Goal: Task Accomplishment & Management: Use online tool/utility

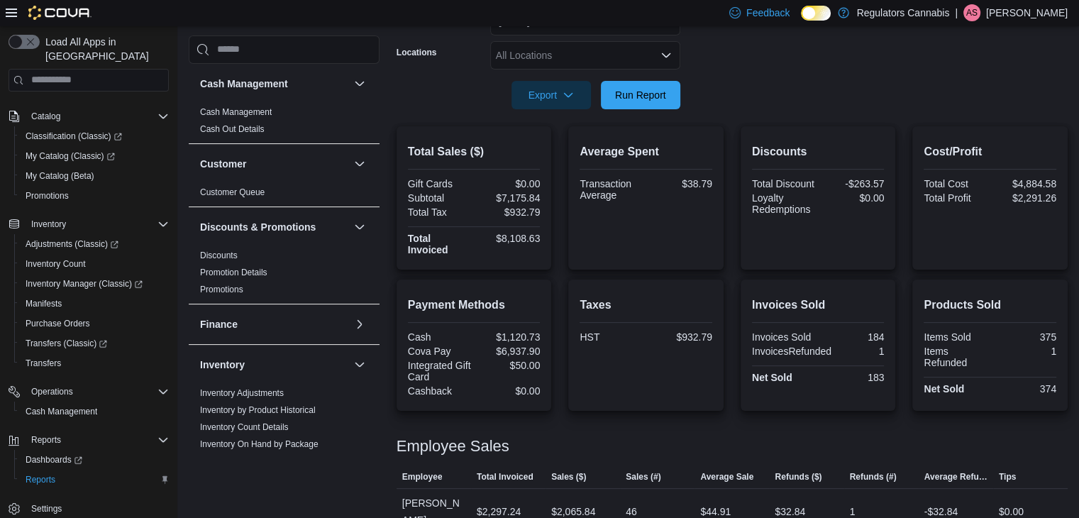
scroll to position [238, 0]
click at [646, 95] on span "Run Report" at bounding box center [640, 95] width 51 height 14
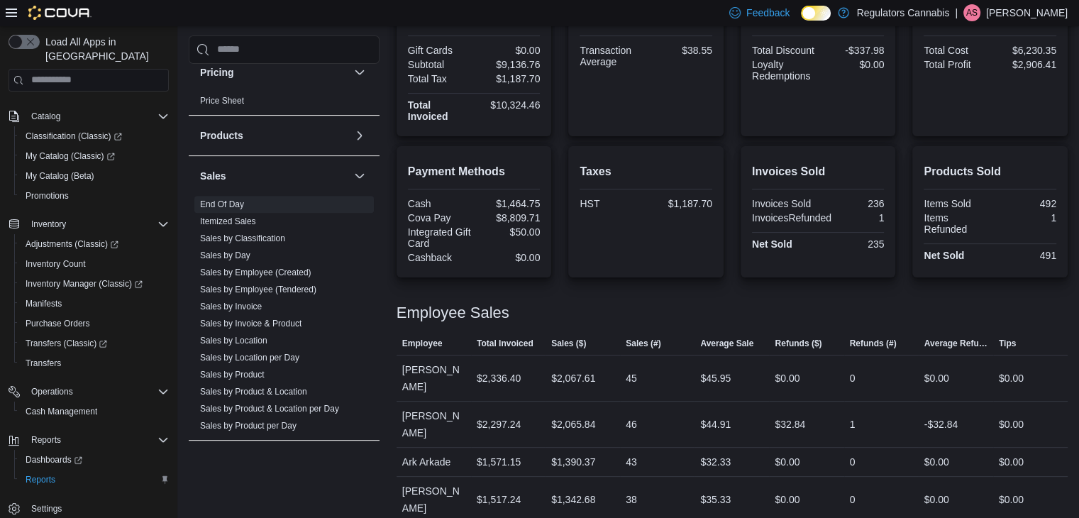
scroll to position [767, 0]
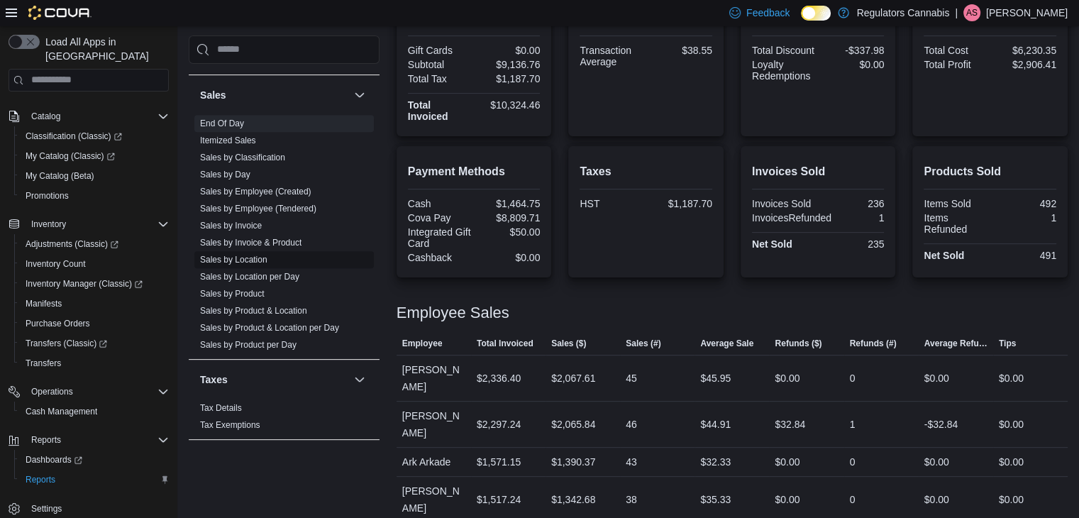
click at [255, 255] on link "Sales by Location" at bounding box center [233, 260] width 67 height 10
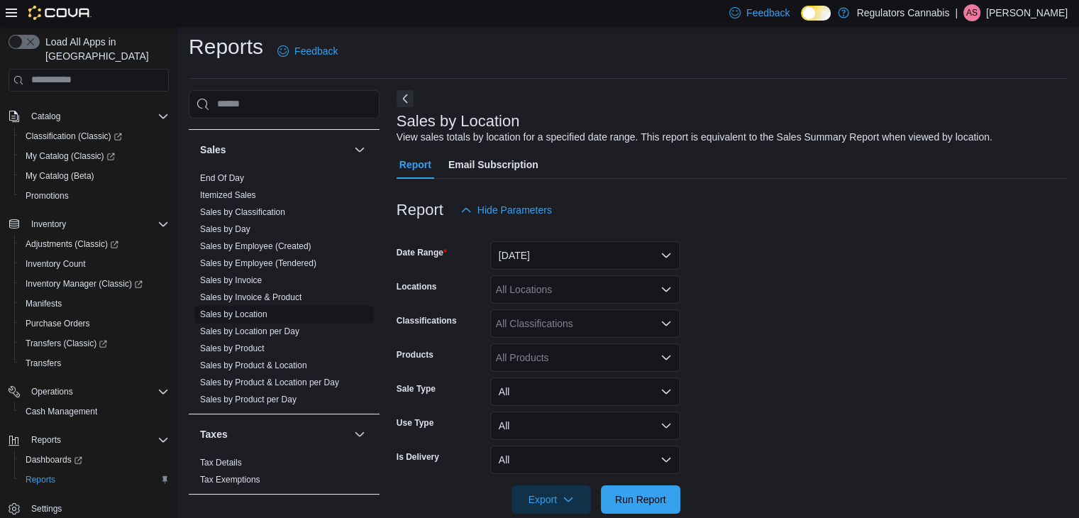
scroll to position [28, 0]
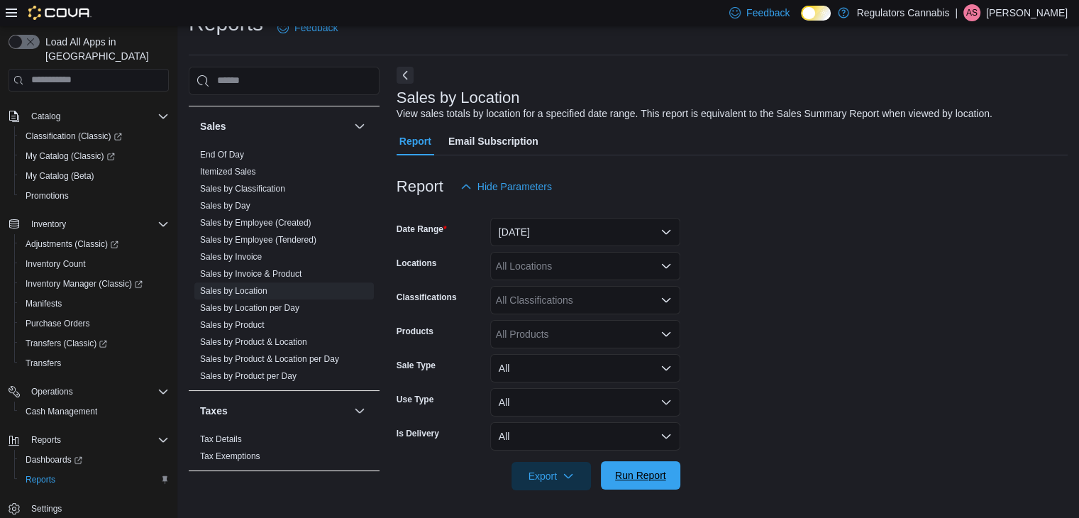
click at [639, 474] on span "Run Report" at bounding box center [640, 475] width 51 height 14
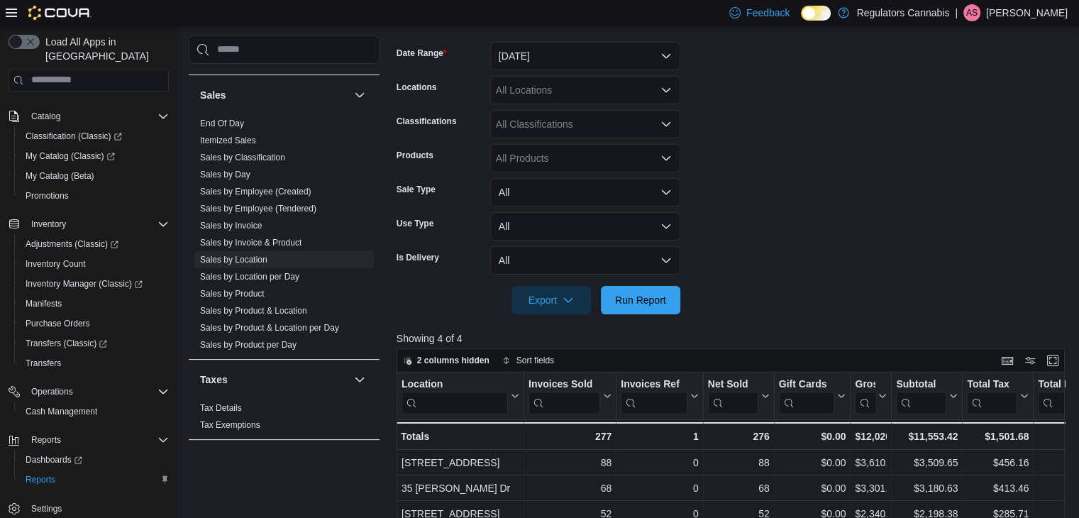
scroll to position [199, 0]
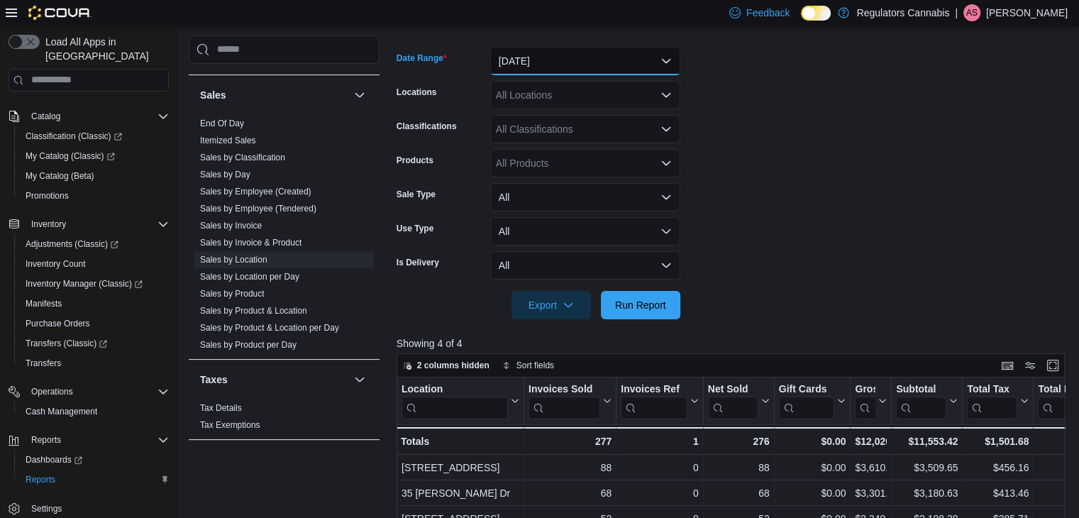
click at [638, 59] on button "[DATE]" at bounding box center [585, 61] width 190 height 28
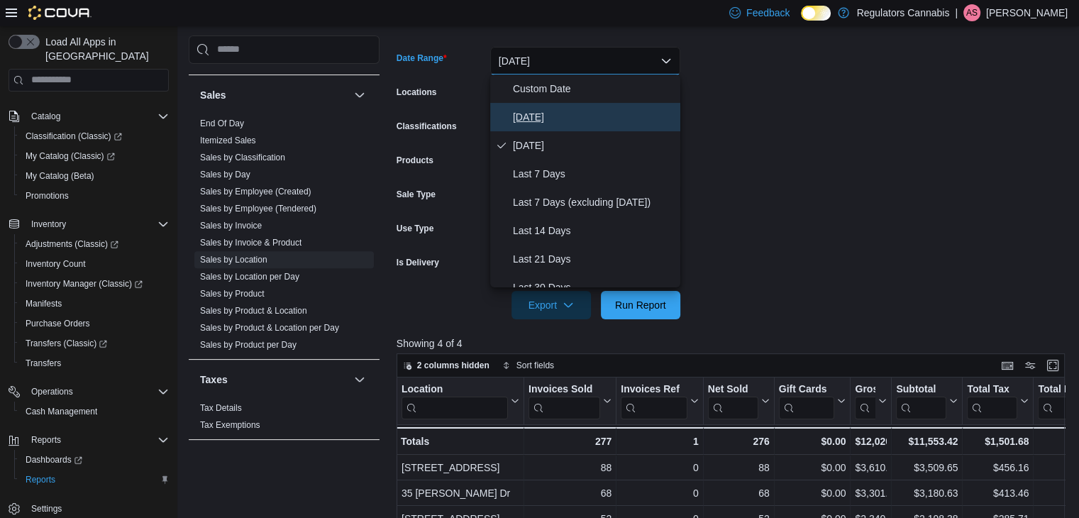
click at [585, 121] on span "[DATE]" at bounding box center [594, 117] width 162 height 17
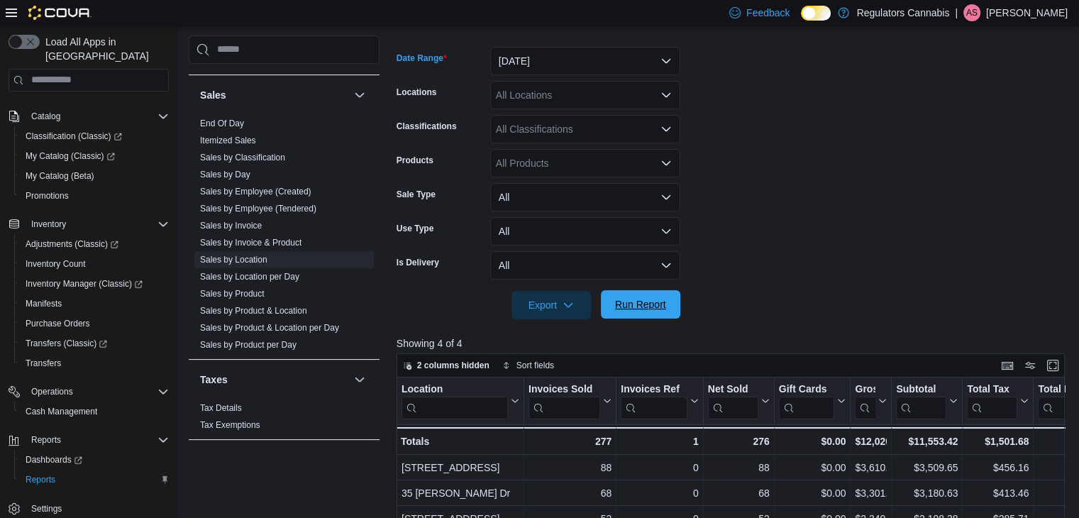
click at [645, 301] on span "Run Report" at bounding box center [640, 304] width 51 height 14
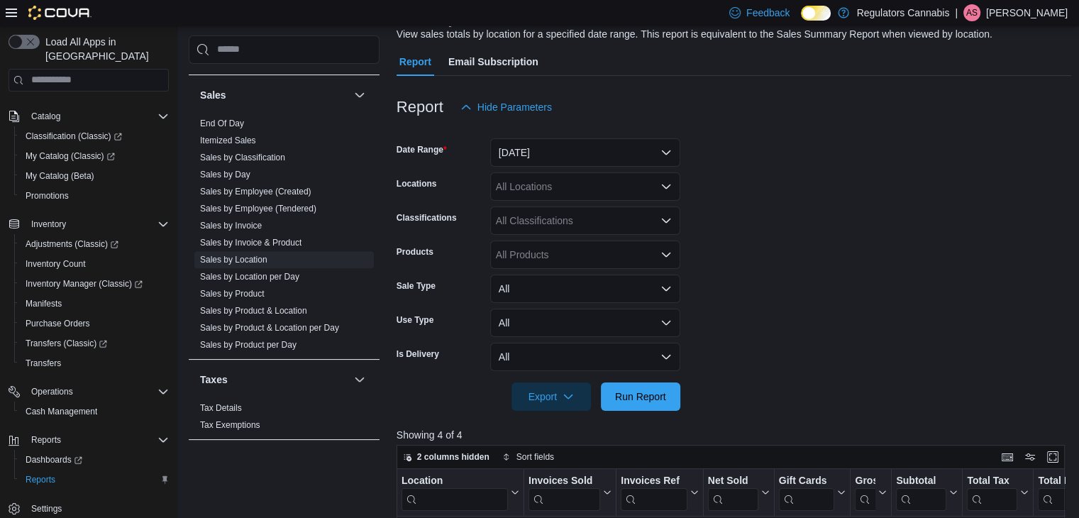
scroll to position [107, 0]
click at [226, 121] on link "End Of Day" at bounding box center [222, 123] width 44 height 10
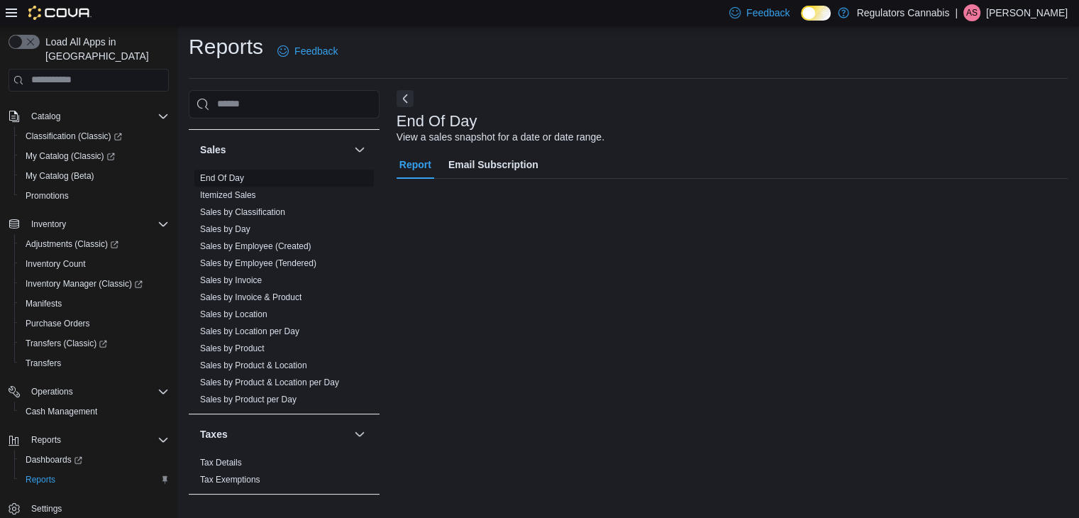
scroll to position [5, 0]
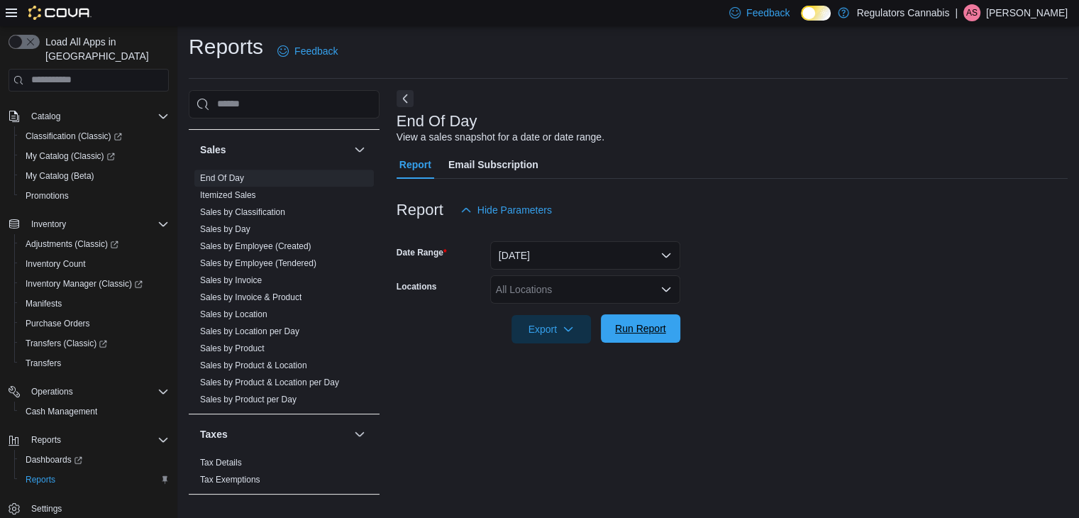
click at [647, 333] on span "Run Report" at bounding box center [640, 328] width 51 height 14
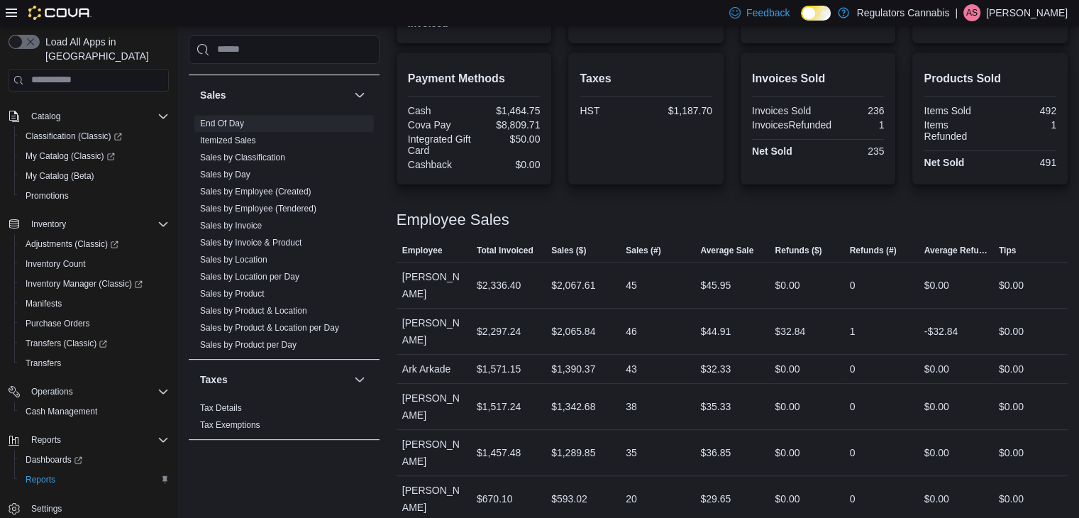
scroll to position [474, 0]
